Goal: Information Seeking & Learning: Learn about a topic

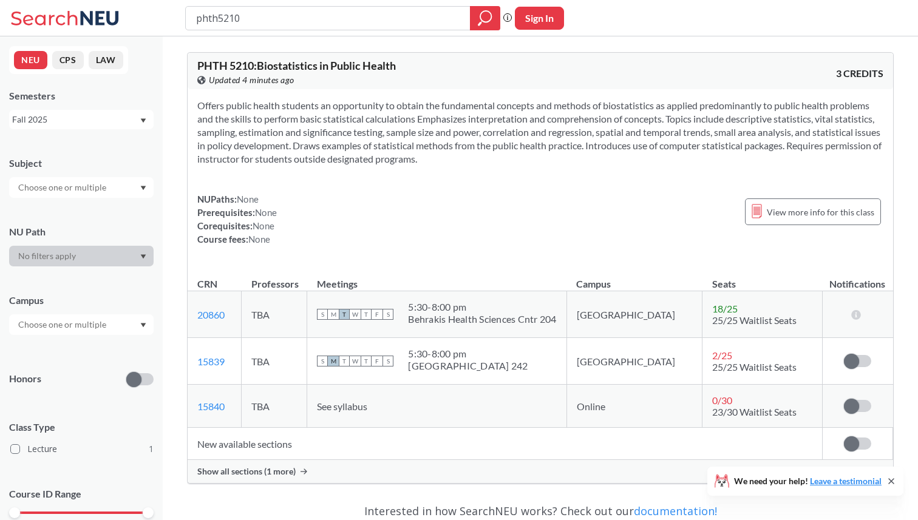
click at [466, 125] on section "Offers public health students an opportunity to obtain the fundamental concepts…" at bounding box center [540, 132] width 686 height 67
